Goal: Task Accomplishment & Management: Use online tool/utility

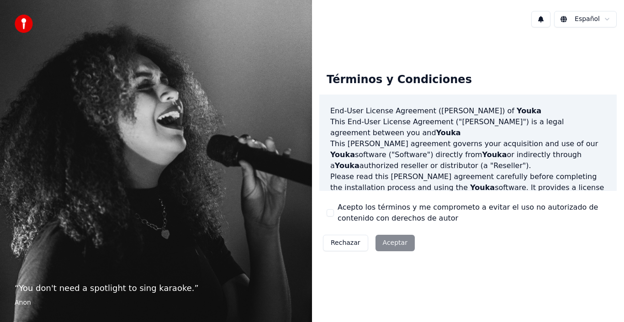
scroll to position [627, 0]
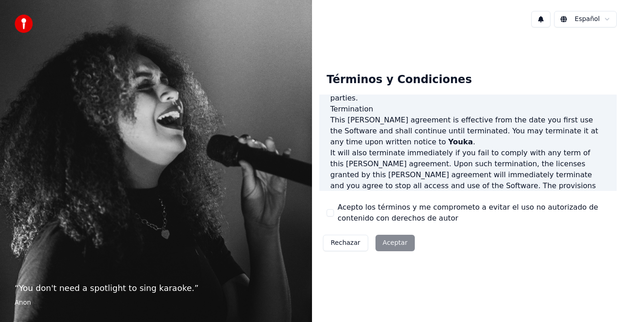
click at [341, 299] on div "Español Términos y Condiciones End-User License Agreement ([PERSON_NAME]) of Yo…" at bounding box center [468, 161] width 312 height 322
click at [399, 248] on div "Rechazar Aceptar" at bounding box center [368, 243] width 99 height 24
click at [331, 209] on button "Acepto los términos y me comprometo a evitar el uso no autorizado de contenido …" at bounding box center [329, 212] width 7 height 7
click at [391, 244] on button "Aceptar" at bounding box center [394, 243] width 39 height 16
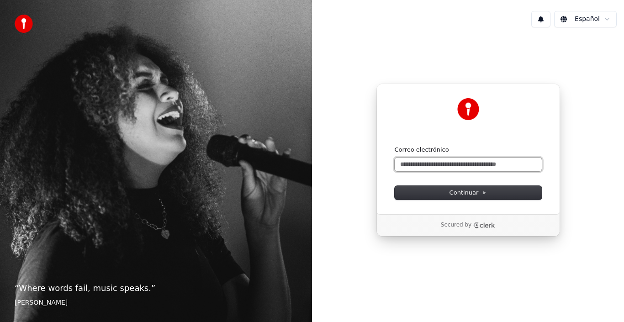
click at [415, 165] on input "Correo electrónico" at bounding box center [468, 165] width 147 height 14
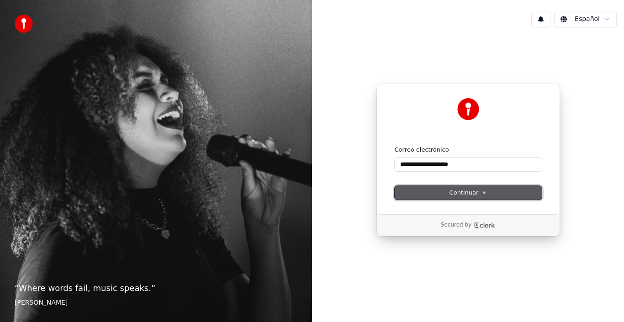
click at [474, 191] on span "Continuar" at bounding box center [467, 193] width 37 height 8
type input "**********"
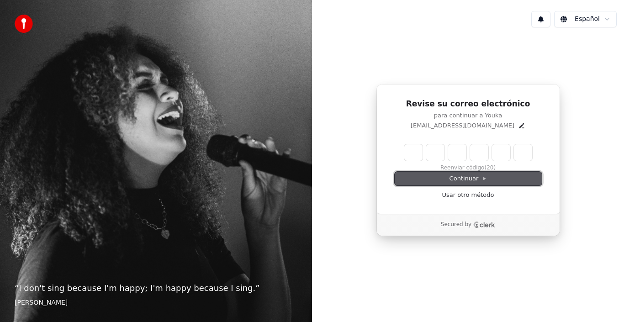
click at [475, 183] on button "Continuar" at bounding box center [468, 179] width 147 height 14
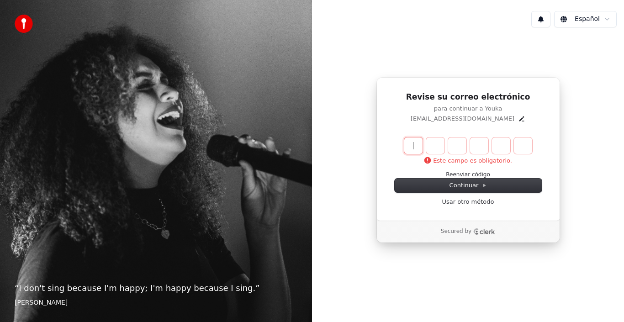
click at [408, 143] on input "Enter verification code" at bounding box center [477, 145] width 146 height 16
type input "******"
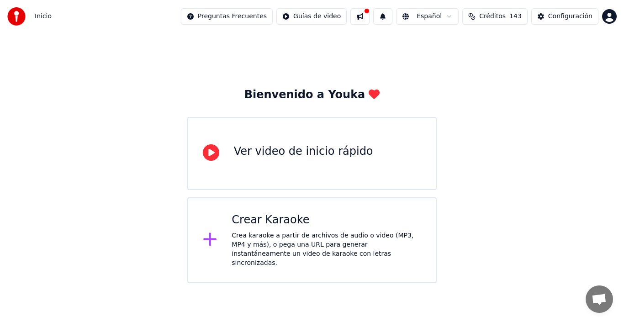
click at [269, 220] on div "Crear Karaoke" at bounding box center [327, 220] width 190 height 15
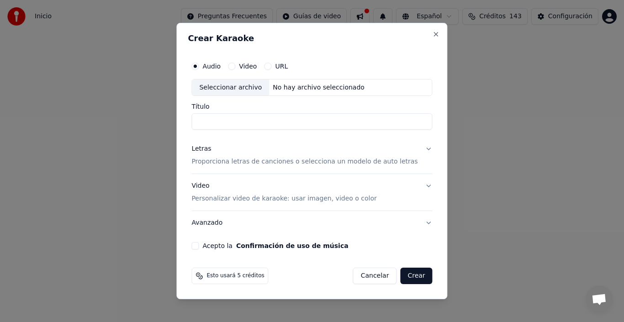
click at [238, 122] on input "Título" at bounding box center [311, 122] width 241 height 16
